Goal: Task Accomplishment & Management: Manage account settings

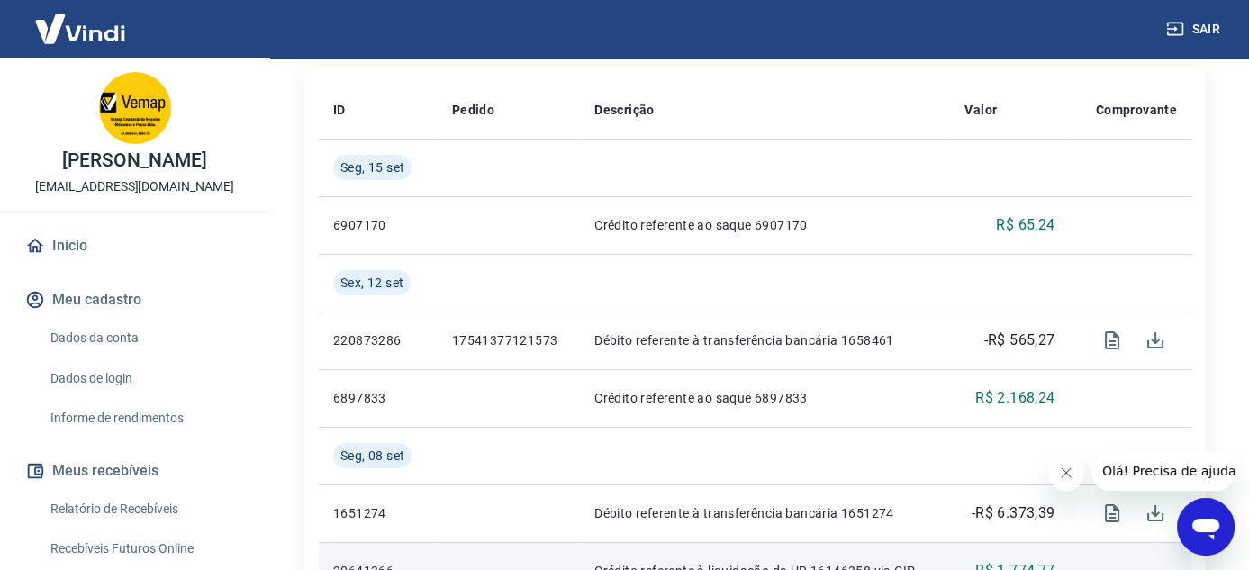
scroll to position [450, 0]
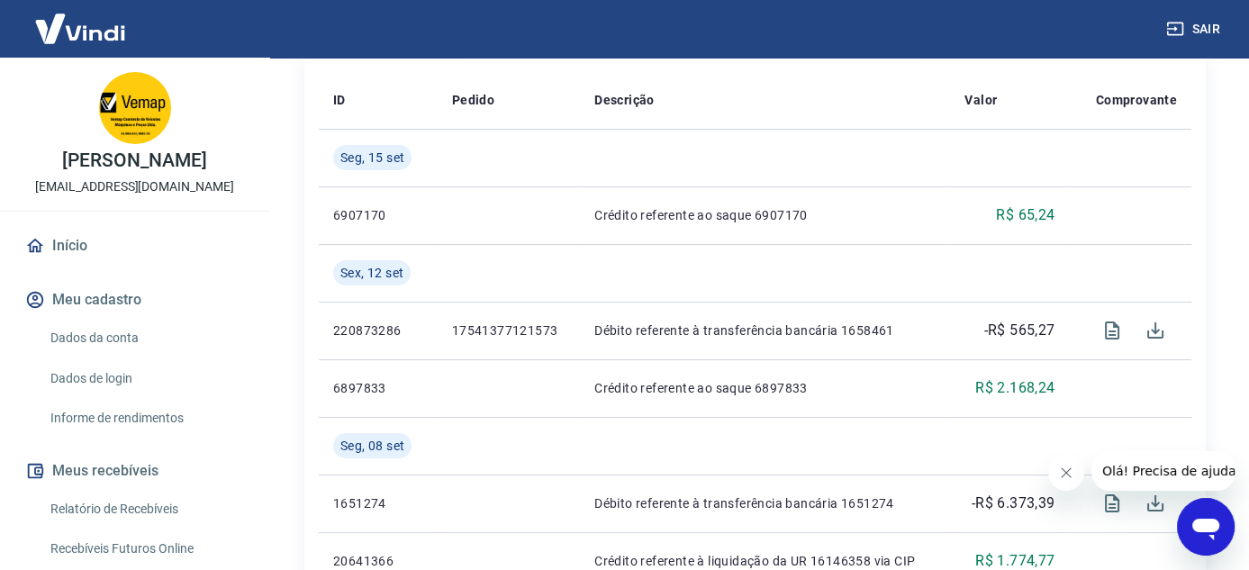
click at [1061, 472] on icon "Fechar mensagem da empresa" at bounding box center [1065, 473] width 14 height 14
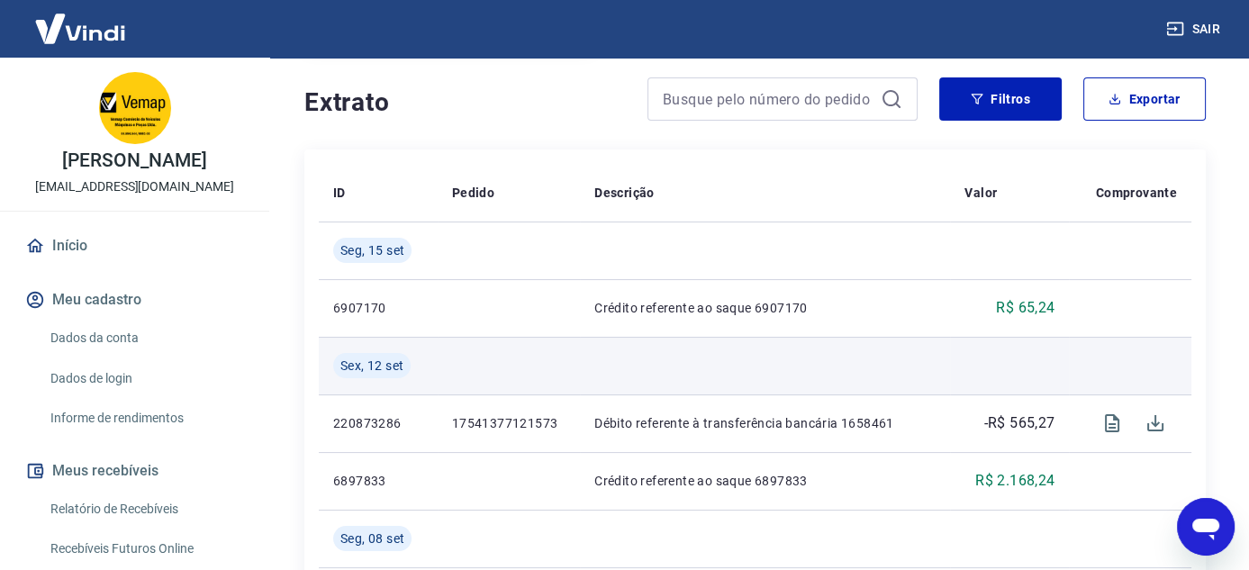
scroll to position [270, 0]
